Goal: Task Accomplishment & Management: Complete application form

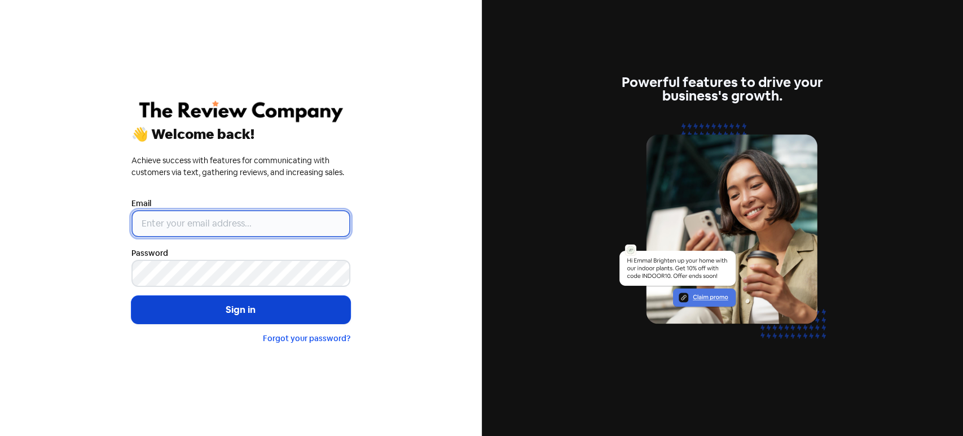
type input "[PERSON_NAME][EMAIL_ADDRESS][DOMAIN_NAME]"
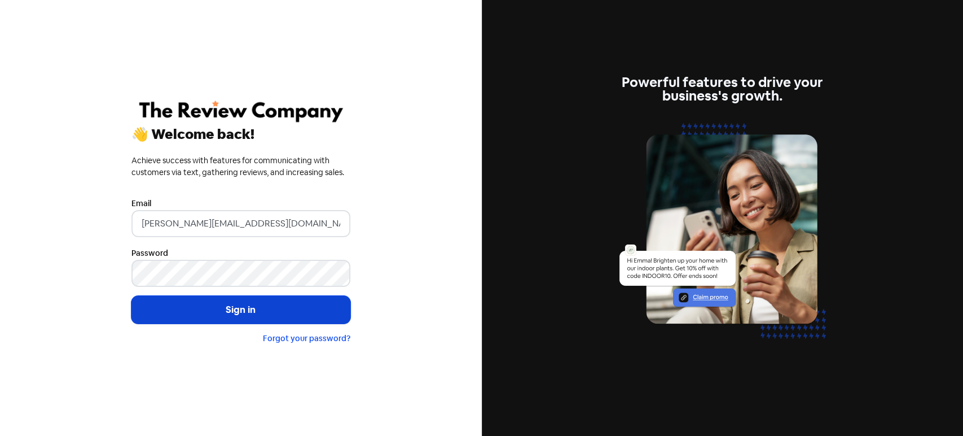
click at [251, 306] on button "Sign in" at bounding box center [240, 310] width 219 height 28
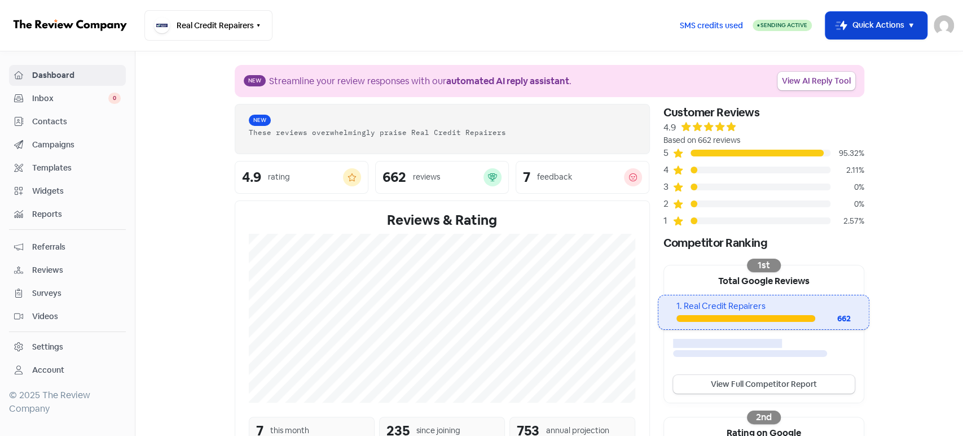
click at [875, 30] on button "Icon For Thunder-move Quick Actions" at bounding box center [877, 25] width 102 height 27
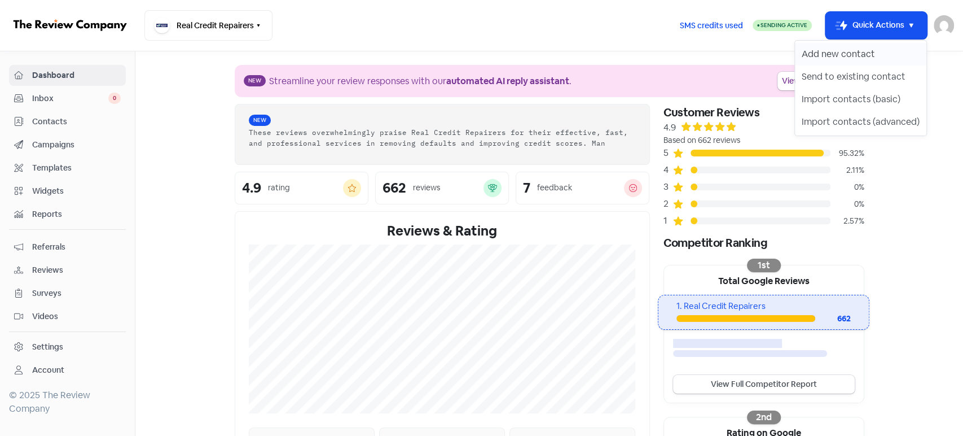
click at [866, 50] on button "Add new contact" at bounding box center [860, 54] width 131 height 23
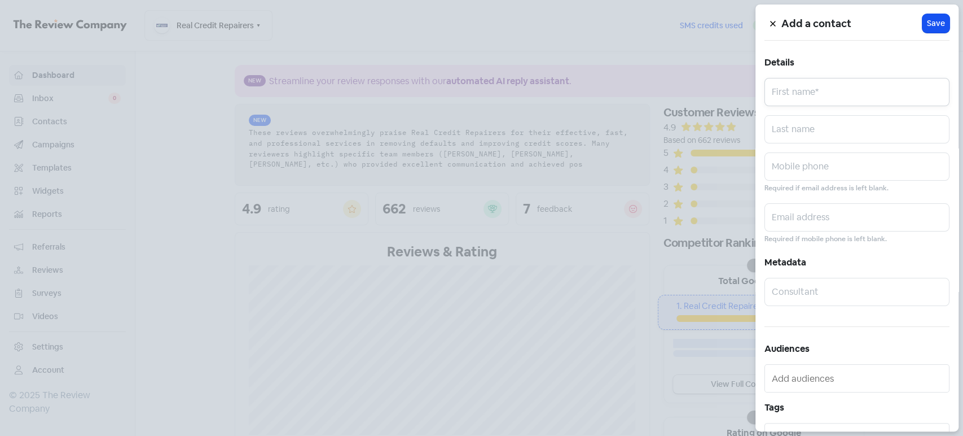
click at [806, 101] on input "text" at bounding box center [857, 92] width 185 height 28
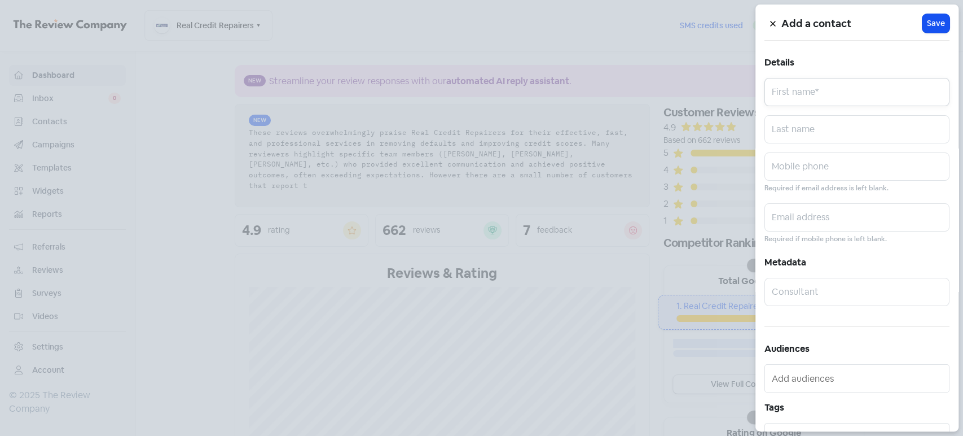
paste input "[PERSON_NAME] 0450303347 [EMAIL_ADDRESS][DOMAIN_NAME]"
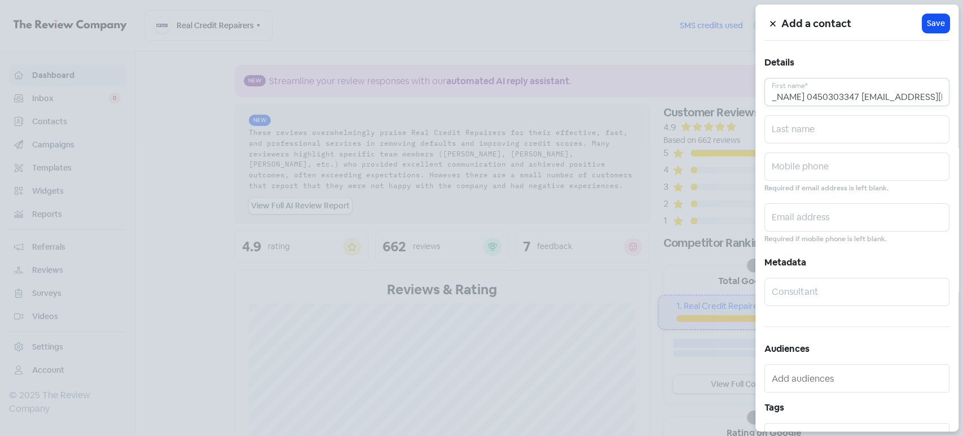
drag, startPoint x: 842, startPoint y: 97, endPoint x: 937, endPoint y: 98, distance: 95.4
click at [937, 98] on input "[PERSON_NAME] 0450303347 [EMAIL_ADDRESS][DOMAIN_NAME]" at bounding box center [857, 92] width 185 height 28
type input "[PERSON_NAME] 0450303347"
click at [829, 219] on input "text" at bounding box center [857, 217] width 185 height 28
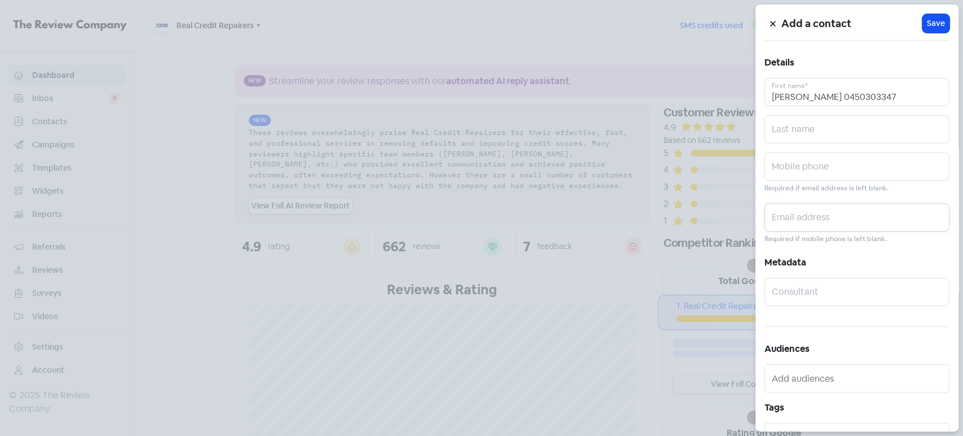
paste input "[EMAIL_ADDRESS][DOMAIN_NAME]"
type input "[EMAIL_ADDRESS][DOMAIN_NAME]"
click at [866, 96] on input "[PERSON_NAME] 0450303347" at bounding box center [857, 92] width 185 height 28
type input "[PERSON_NAME]"
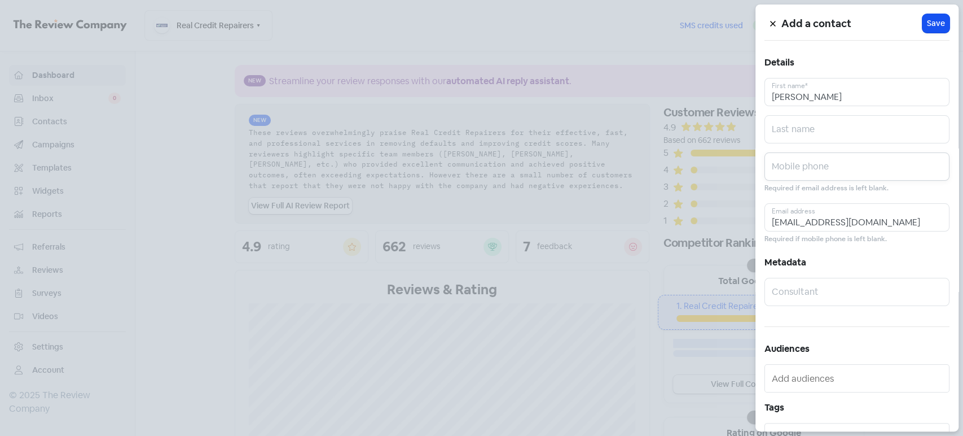
click at [815, 174] on input "text" at bounding box center [857, 166] width 185 height 28
paste input "0450303347"
type input "0450303347"
click at [816, 96] on input "[PERSON_NAME]" at bounding box center [857, 92] width 185 height 28
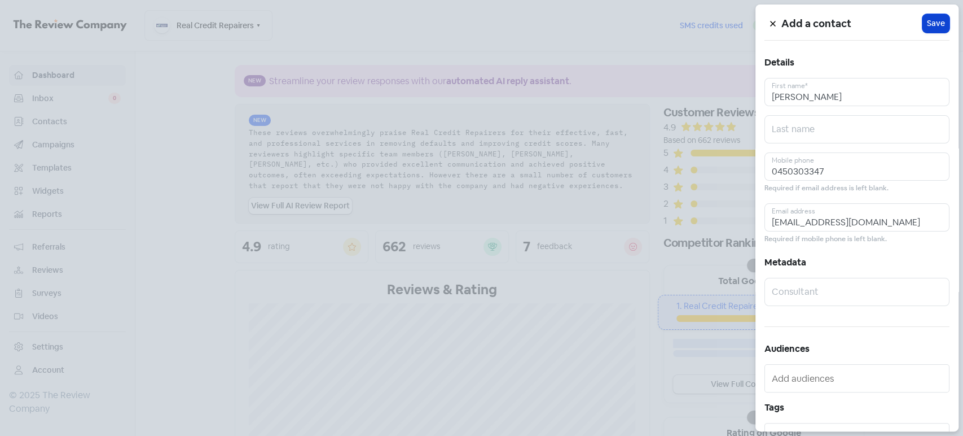
click at [939, 17] on button "Icon For Loading Save" at bounding box center [936, 23] width 27 height 19
